Goal: Transaction & Acquisition: Subscribe to service/newsletter

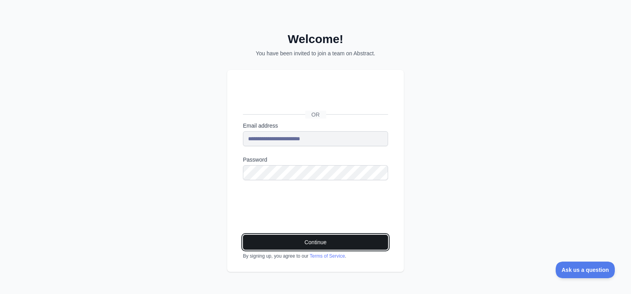
click at [329, 237] on button "Continue" at bounding box center [315, 241] width 145 height 15
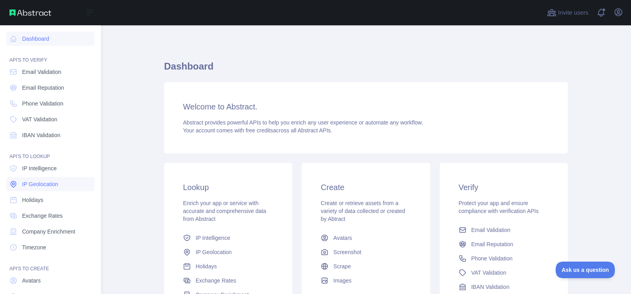
click at [52, 184] on span "IP Geolocation" at bounding box center [40, 184] width 36 height 8
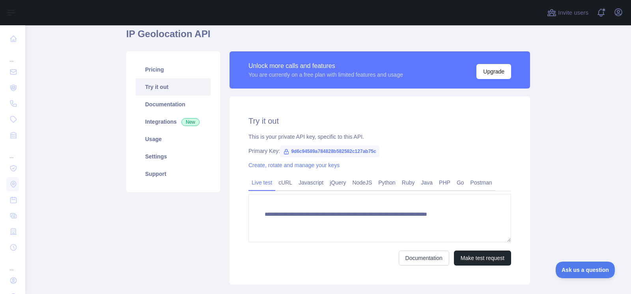
scroll to position [47, 0]
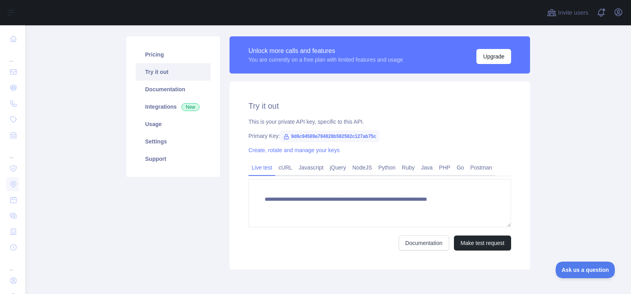
type textarea "**********"
drag, startPoint x: 376, startPoint y: 135, endPoint x: 287, endPoint y: 136, distance: 89.2
click at [287, 136] on div "Primary Key: 9d6c94589a784828b582582c127ab75c" at bounding box center [380, 136] width 263 height 8
copy span "9d6c94589a784828b582582c127ab75c"
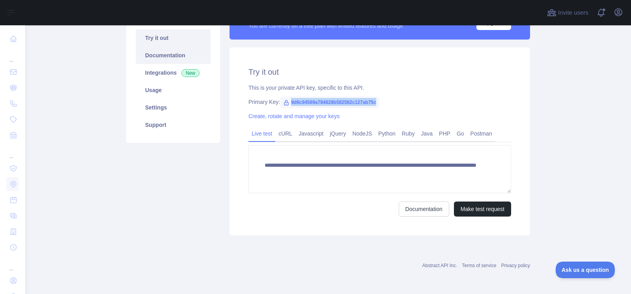
scroll to position [0, 0]
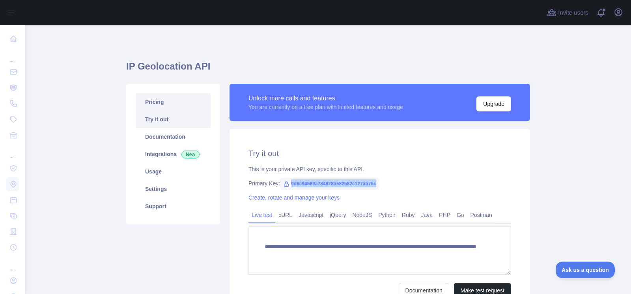
click at [170, 106] on link "Pricing" at bounding box center [173, 101] width 75 height 17
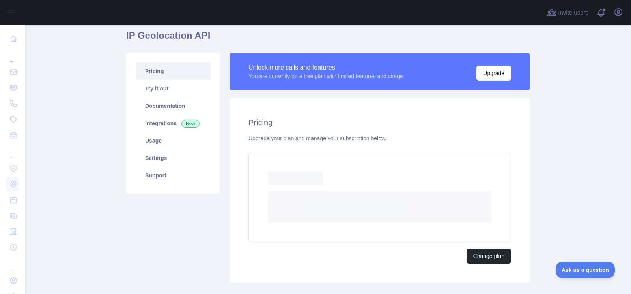
scroll to position [47, 0]
